Goal: Navigation & Orientation: Go to known website

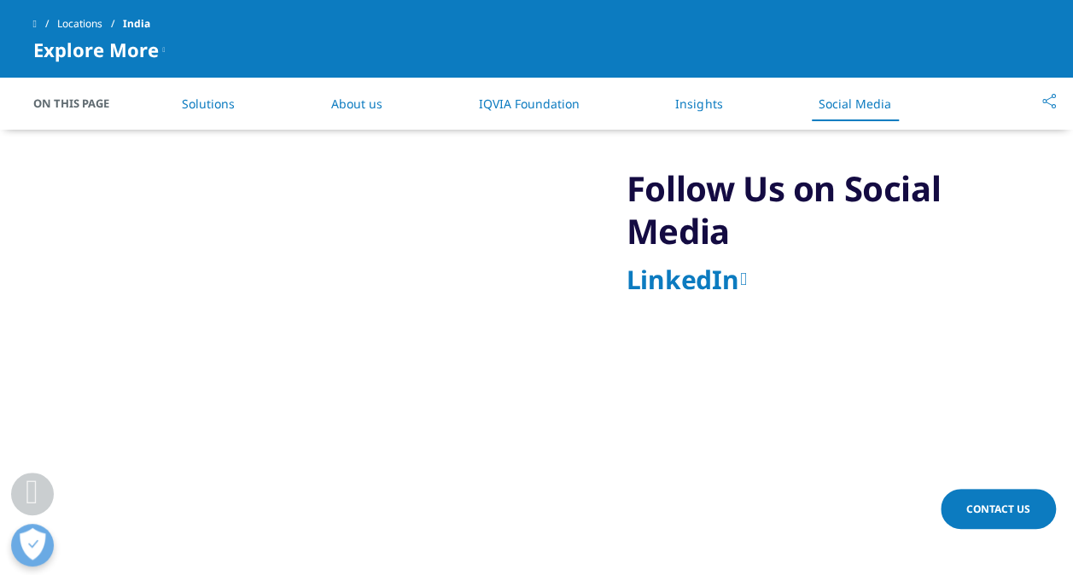
scroll to position [2900, 0]
click at [37, 20] on span at bounding box center [34, 24] width 3 height 12
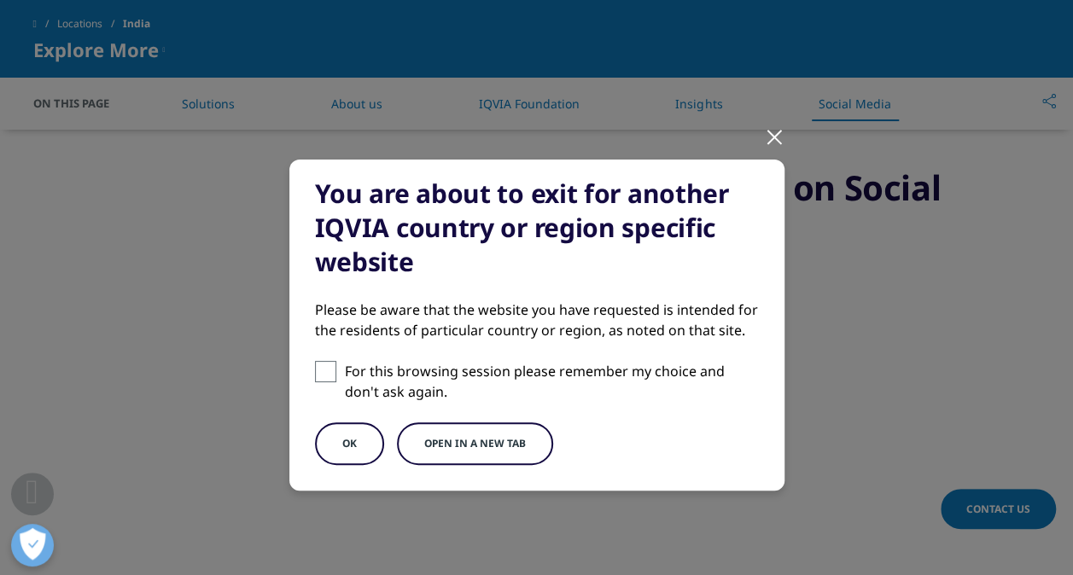
click at [768, 135] on div at bounding box center [775, 136] width 20 height 47
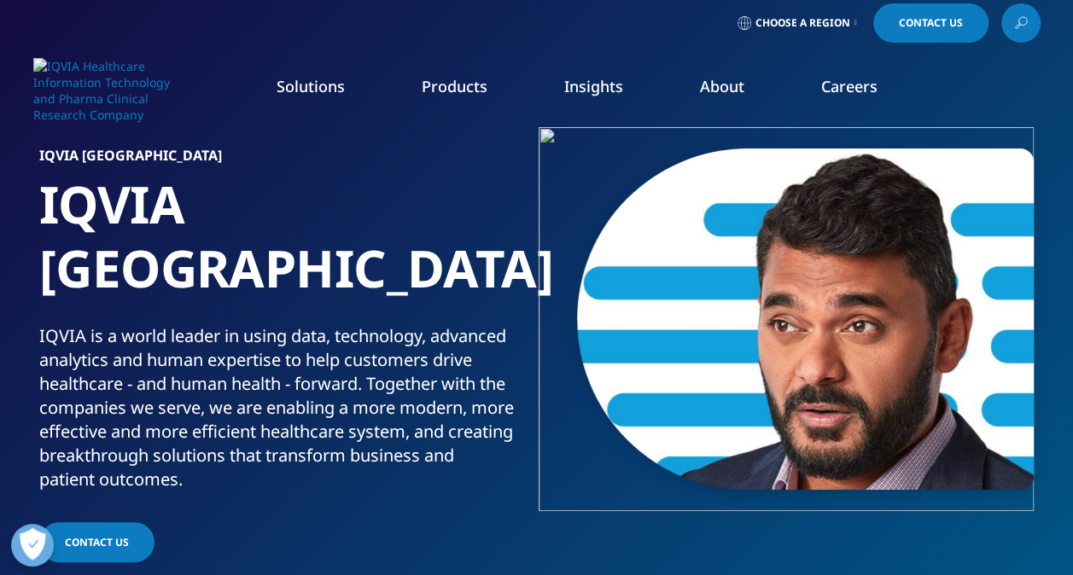
scroll to position [0, 0]
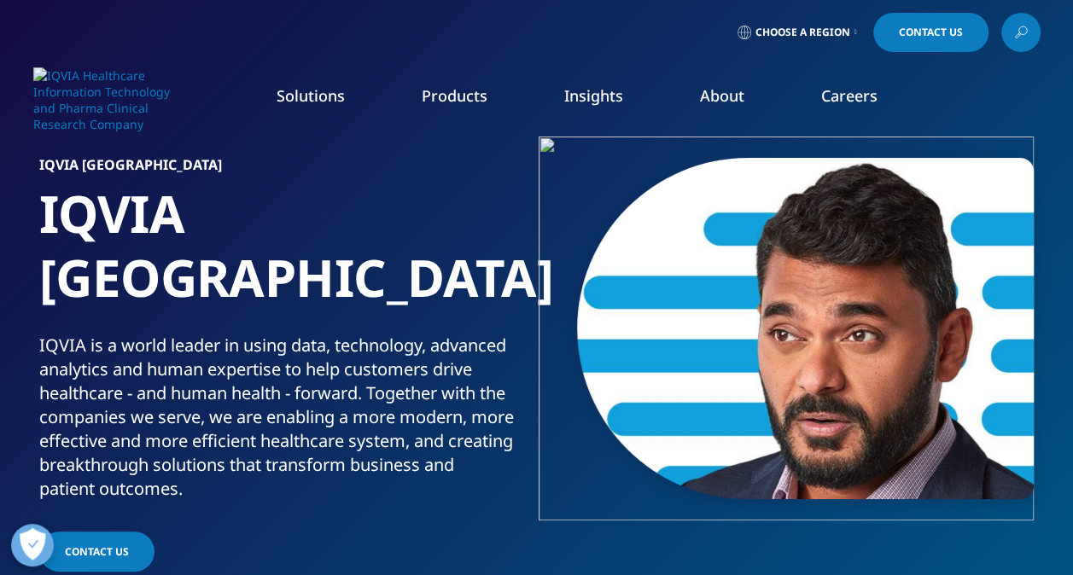
click at [852, 38] on link "Choose a Region" at bounding box center [797, 32] width 126 height 39
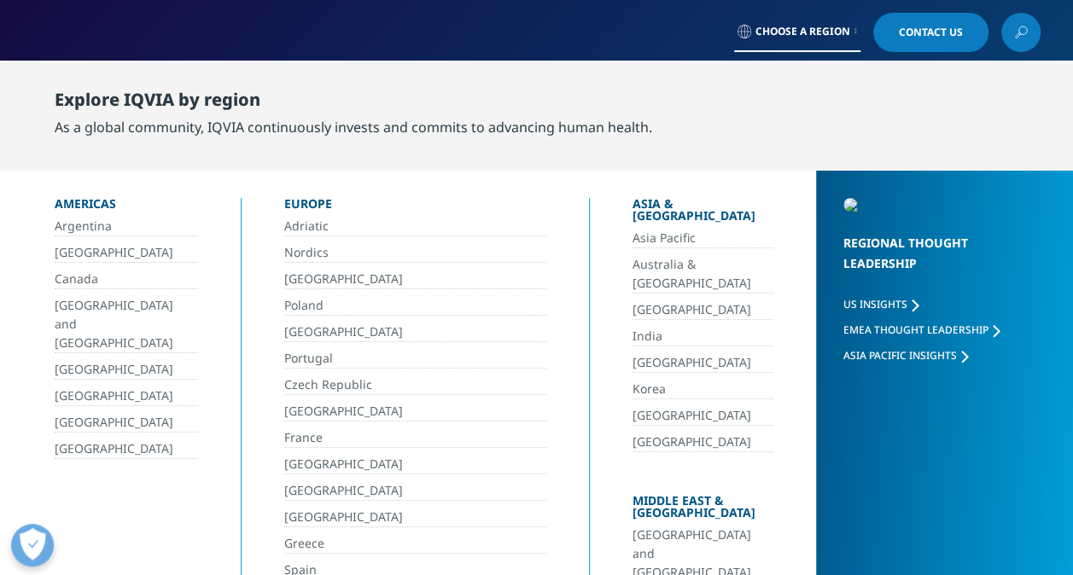
click at [852, 38] on link "Choose a Region" at bounding box center [797, 32] width 126 height 39
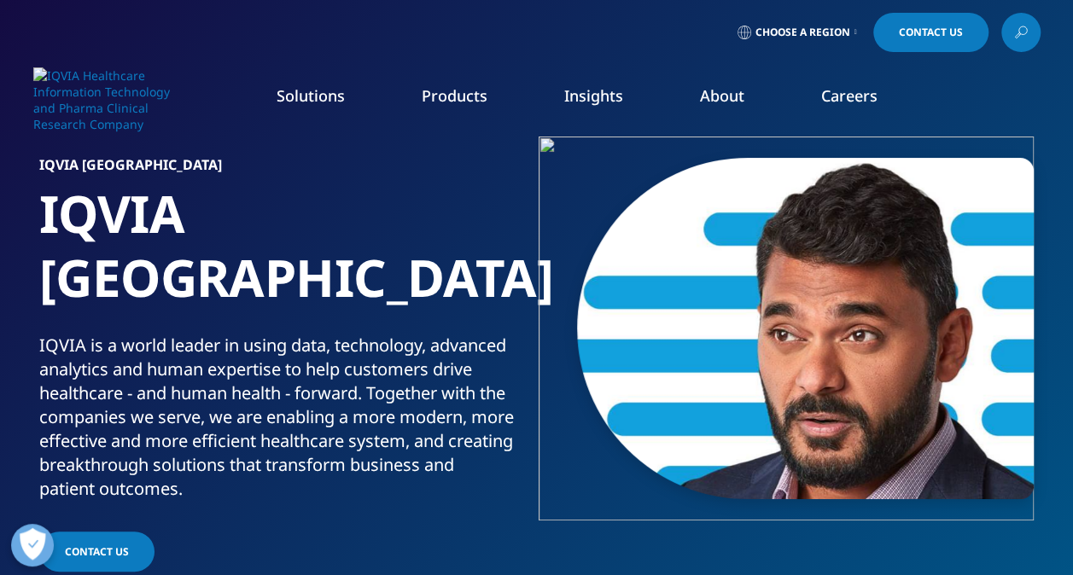
click at [63, 91] on img at bounding box center [101, 99] width 137 height 65
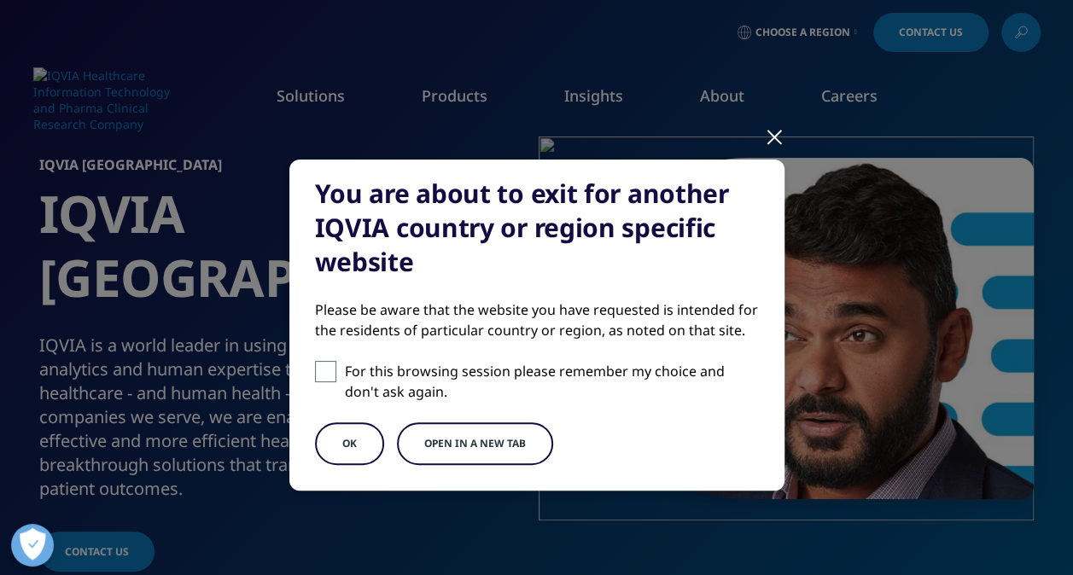
click at [319, 381] on span at bounding box center [325, 371] width 21 height 21
click at [319, 381] on input "For this browsing session please remember my choice and don't ask again." at bounding box center [325, 371] width 21 height 21
checkbox input "true"
click at [421, 435] on button "Open in a new tab" at bounding box center [475, 444] width 156 height 43
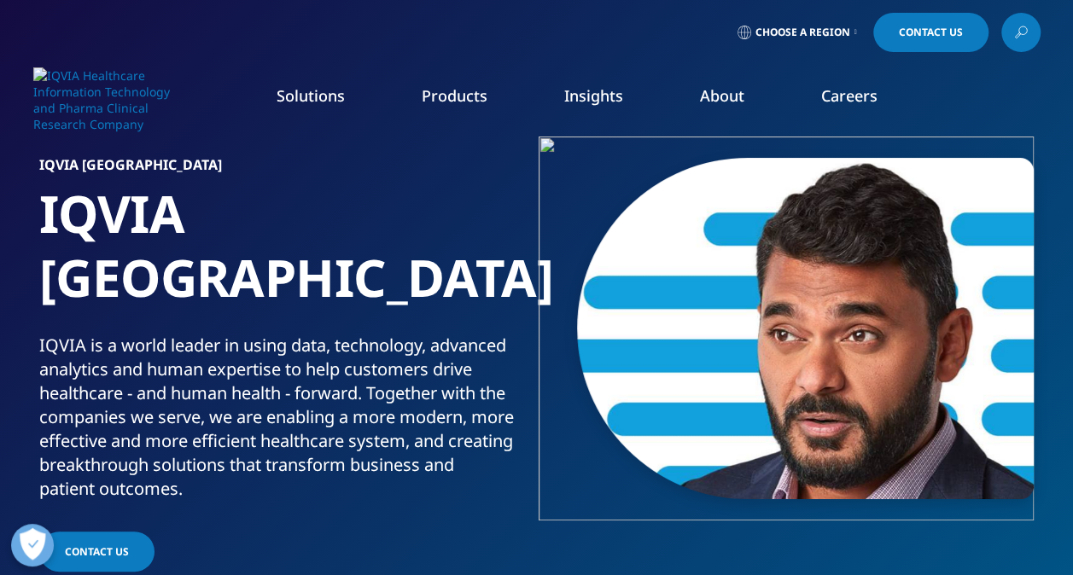
click at [65, 110] on img at bounding box center [101, 99] width 137 height 65
